Goal: Task Accomplishment & Management: Complete application form

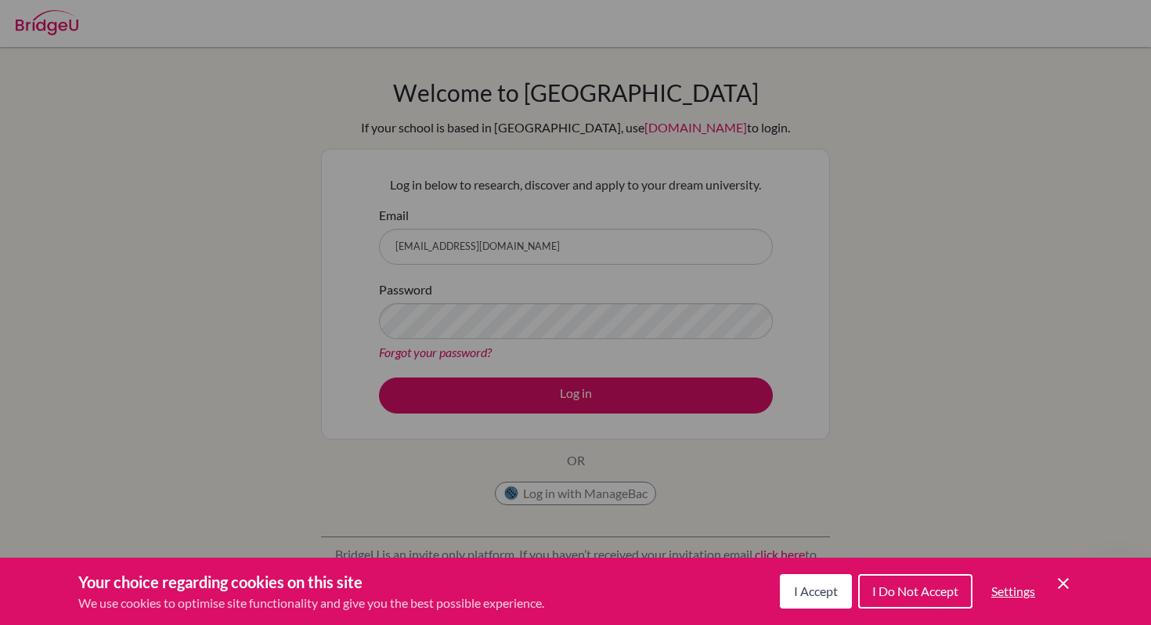
click at [467, 359] on div "Cookie Preferences" at bounding box center [575, 312] width 1151 height 625
click at [464, 300] on div "Cookie Preferences" at bounding box center [575, 312] width 1151 height 625
click at [464, 309] on div "Cookie Preferences" at bounding box center [575, 312] width 1151 height 625
click at [794, 593] on span "I Accept" at bounding box center [816, 590] width 44 height 15
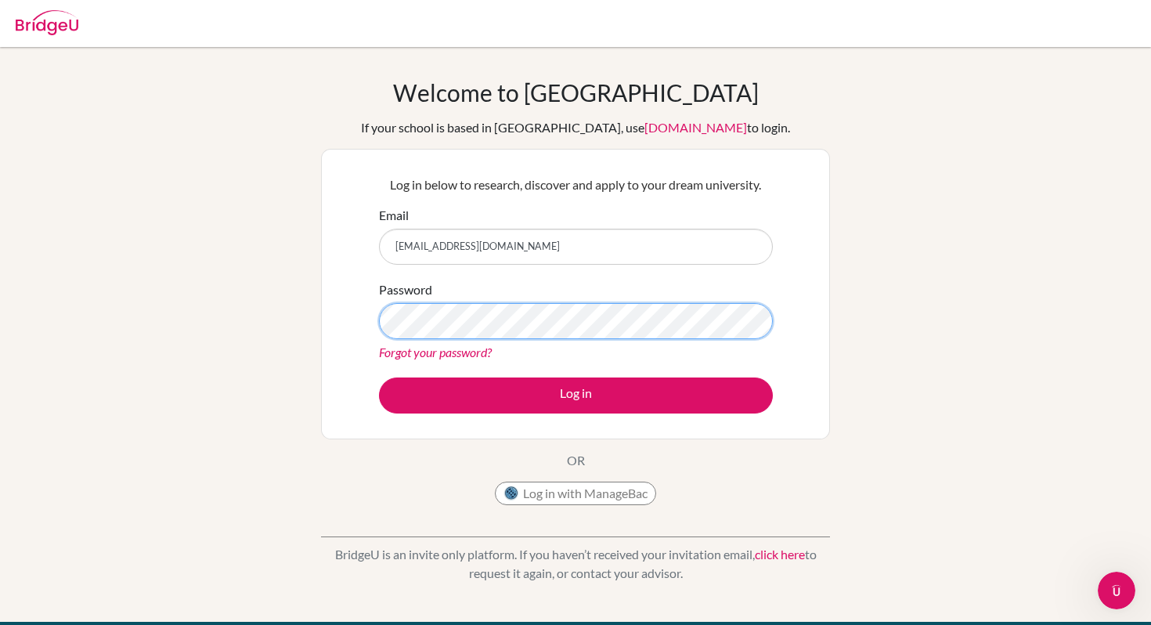
click at [379, 377] on button "Log in" at bounding box center [576, 395] width 394 height 36
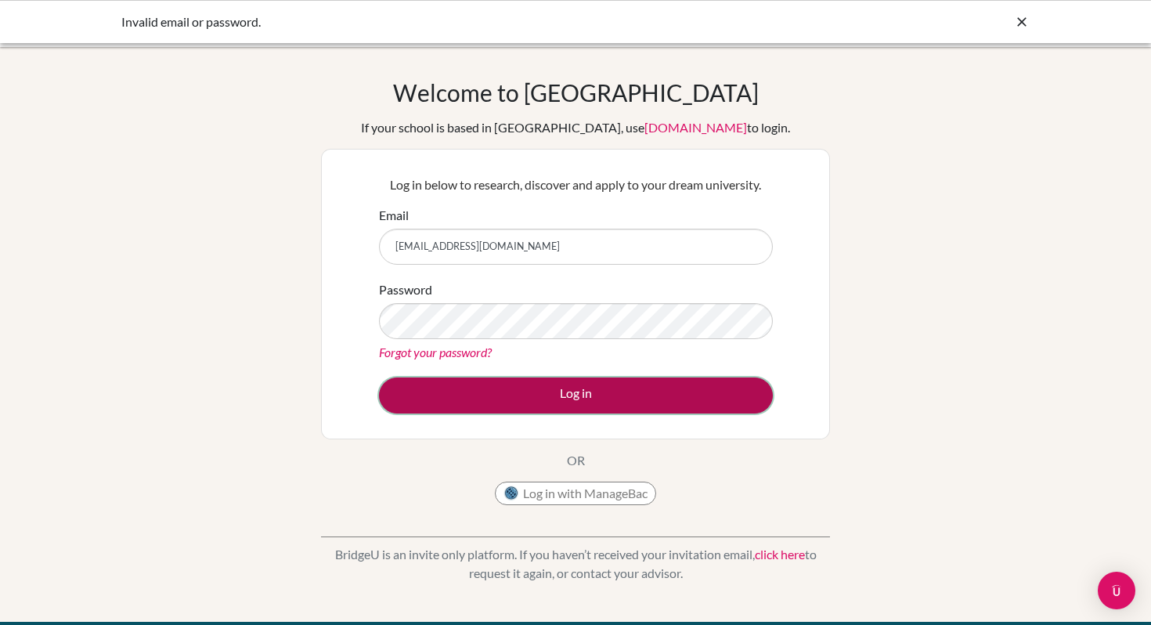
click at [593, 400] on button "Log in" at bounding box center [576, 395] width 394 height 36
